Goal: Transaction & Acquisition: Purchase product/service

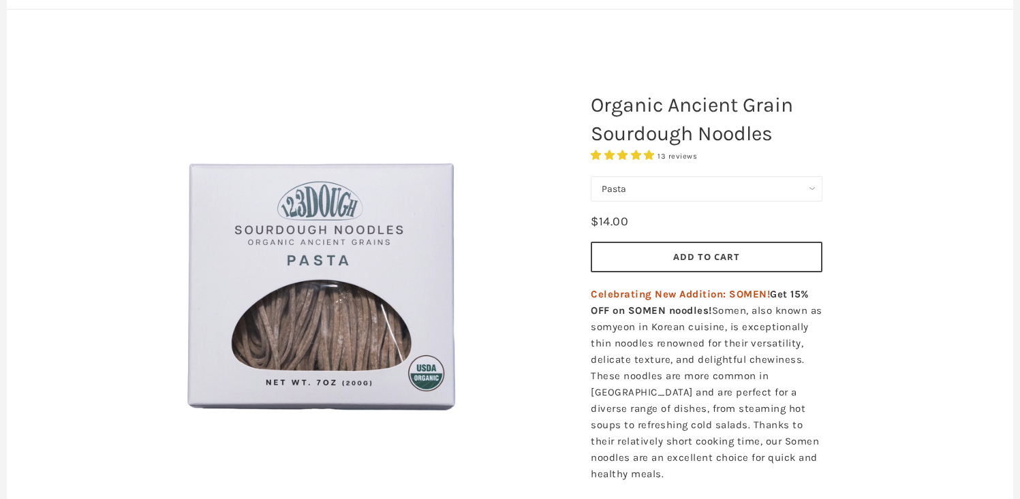
scroll to position [121, 0]
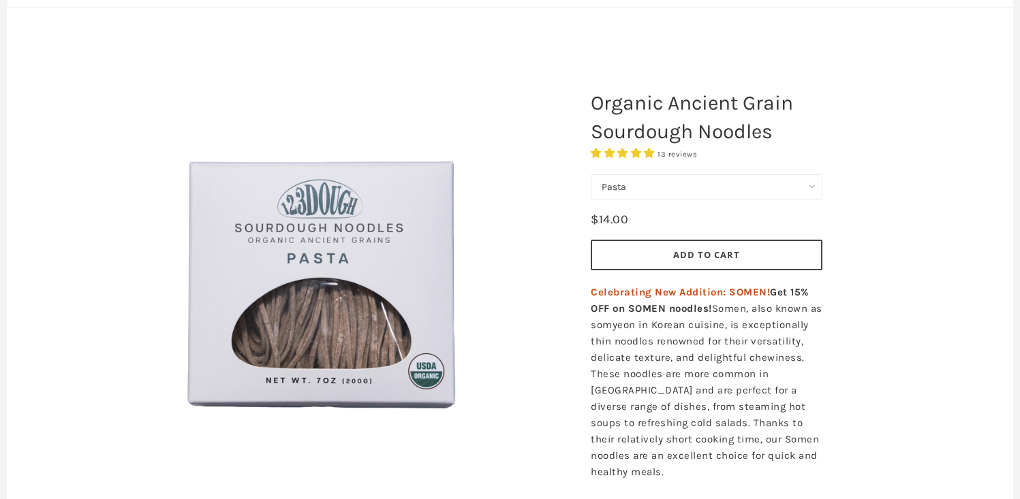
click at [665, 192] on select "Pasta Ramen Somen" at bounding box center [707, 186] width 232 height 25
click at [591, 174] on select "Pasta Ramen Somen" at bounding box center [707, 186] width 232 height 25
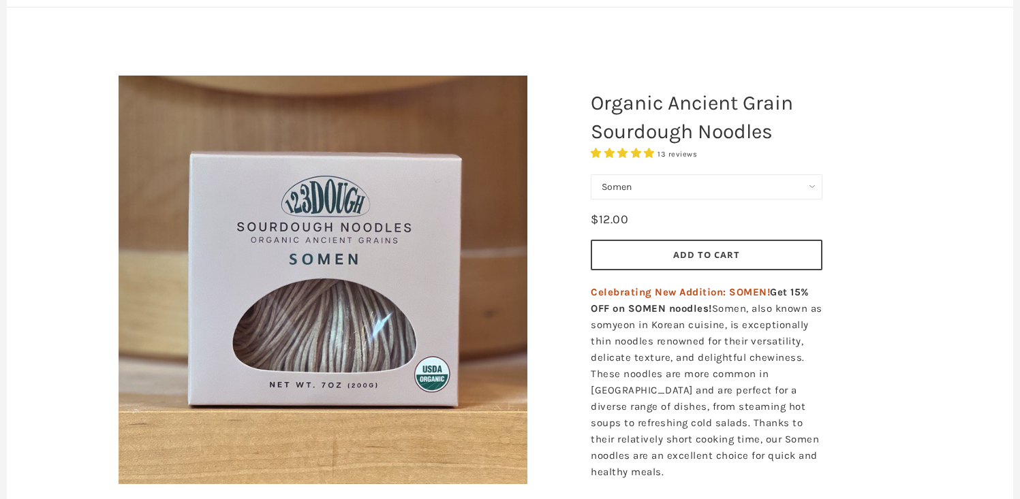
click at [654, 190] on select "Pasta Ramen Somen" at bounding box center [707, 186] width 232 height 25
click at [591, 174] on select "Pasta Ramen Somen" at bounding box center [707, 186] width 232 height 25
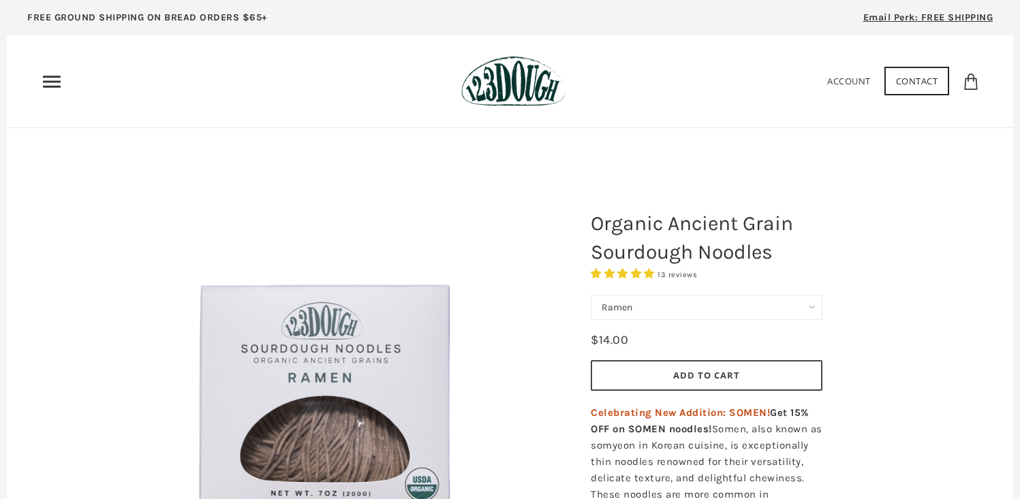
click at [673, 307] on select "Pasta Ramen Somen" at bounding box center [707, 307] width 232 height 25
select select "Pasta"
click at [591, 295] on select "Pasta Ramen Somen" at bounding box center [707, 307] width 232 height 25
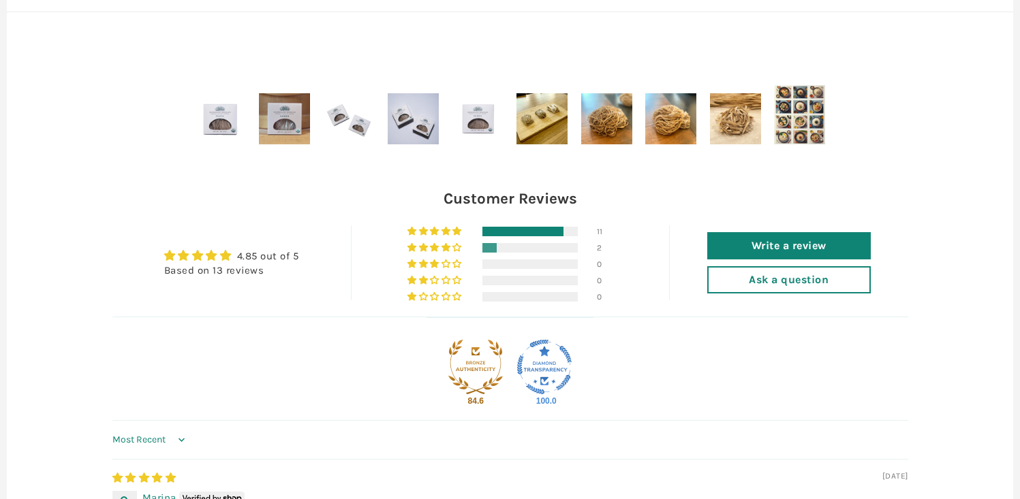
scroll to position [841, 0]
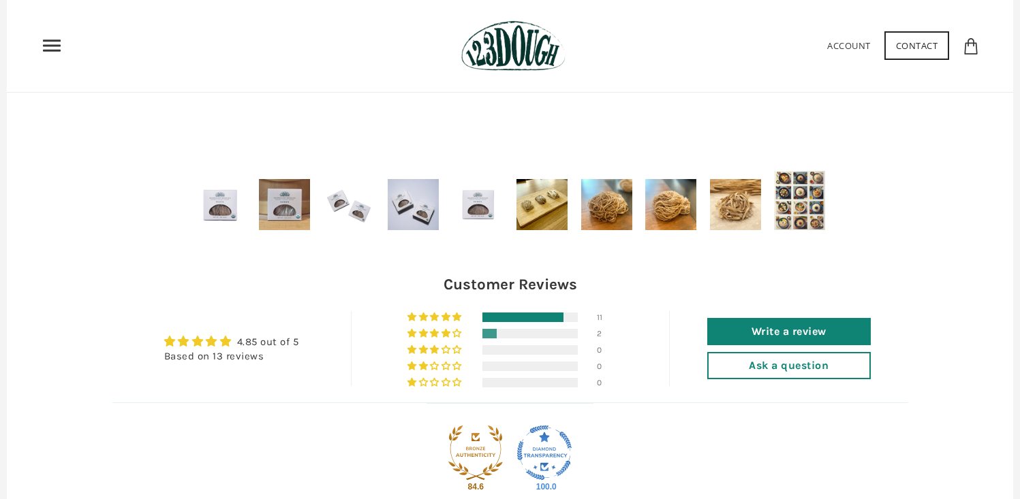
drag, startPoint x: 668, startPoint y: 290, endPoint x: 616, endPoint y: 220, distance: 87.6
click at [616, 220] on img at bounding box center [606, 204] width 51 height 51
